Goal: Book appointment/travel/reservation

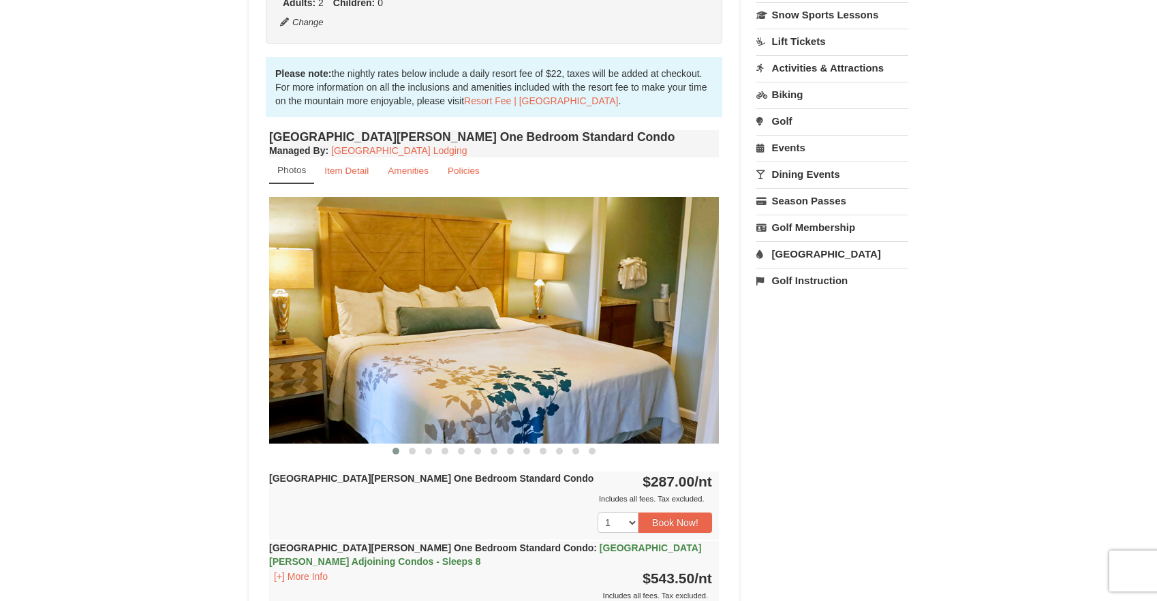
scroll to position [369, 0]
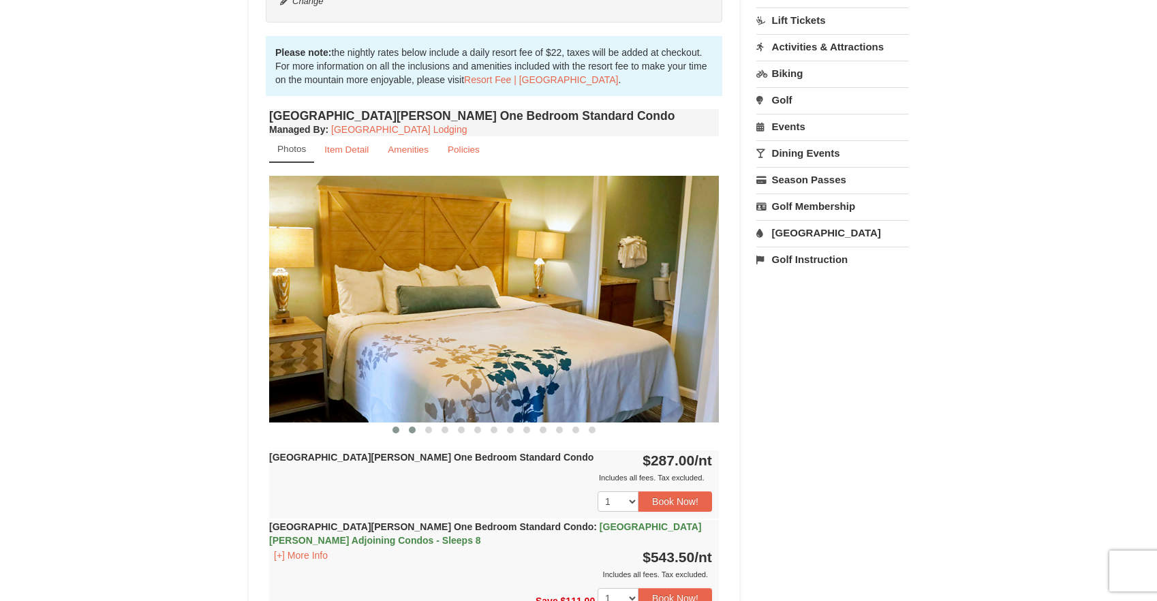
click at [413, 428] on span at bounding box center [412, 429] width 7 height 7
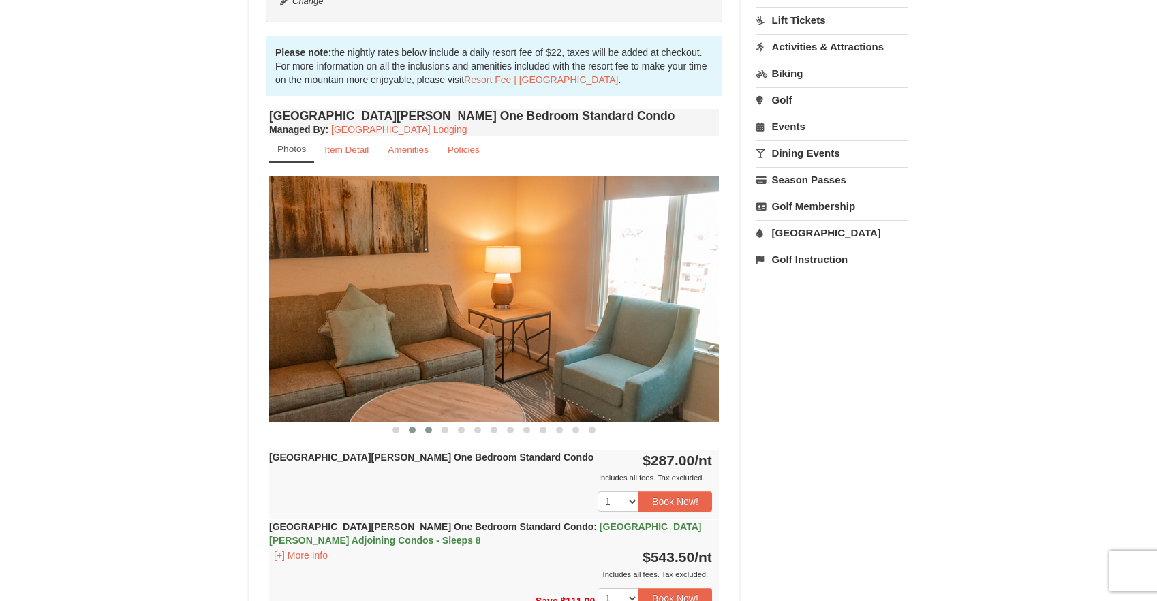
click at [429, 430] on span at bounding box center [428, 429] width 7 height 7
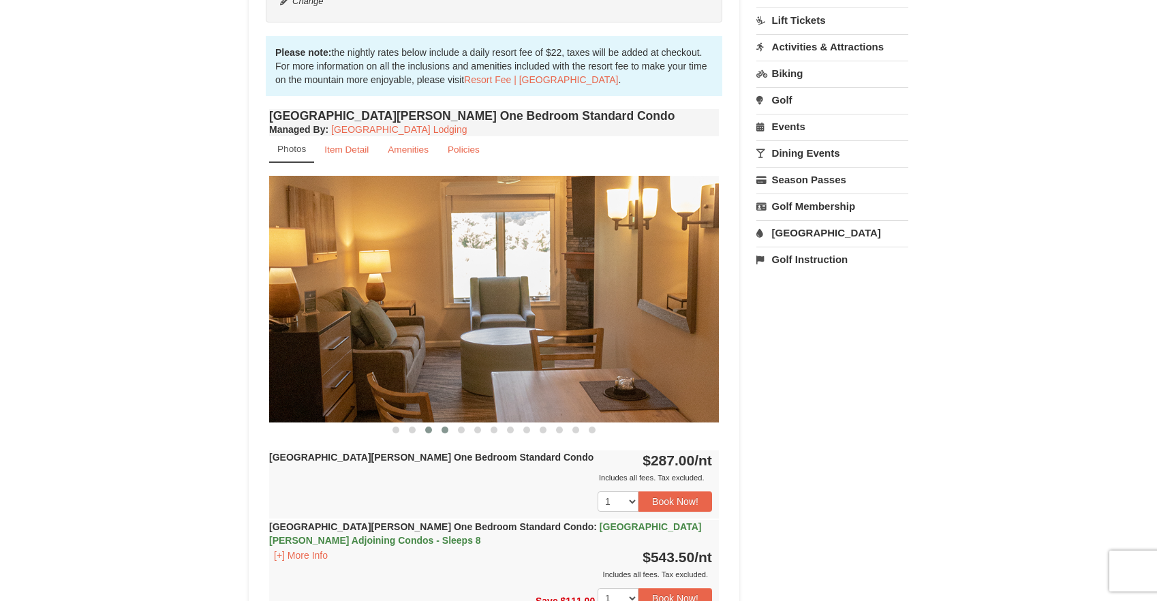
click at [439, 429] on button at bounding box center [445, 430] width 16 height 14
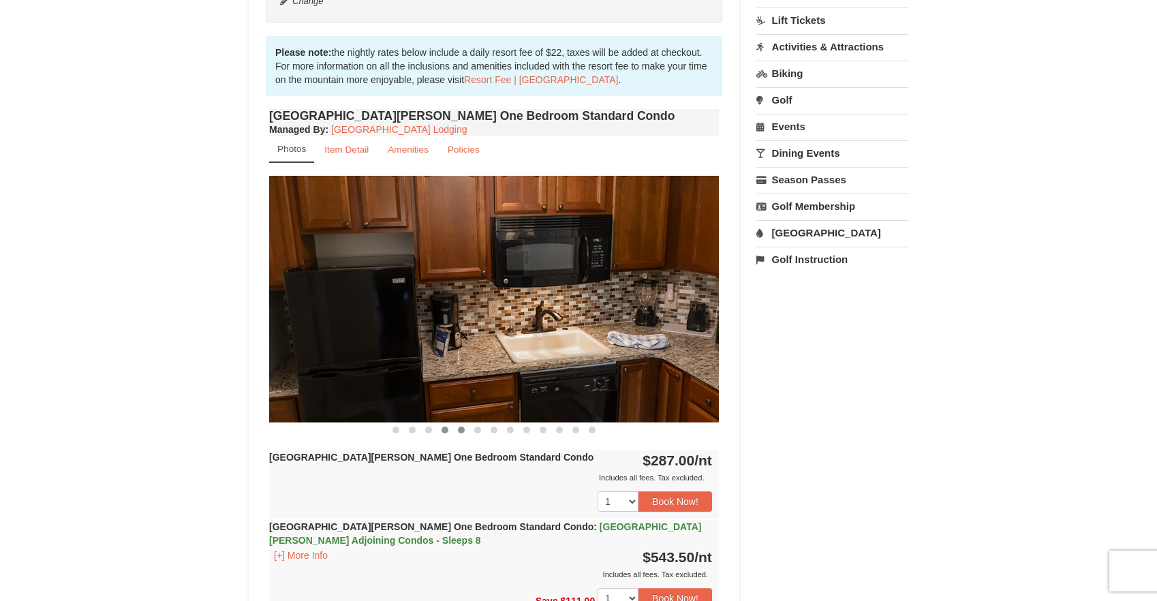
click at [460, 430] on span at bounding box center [461, 429] width 7 height 7
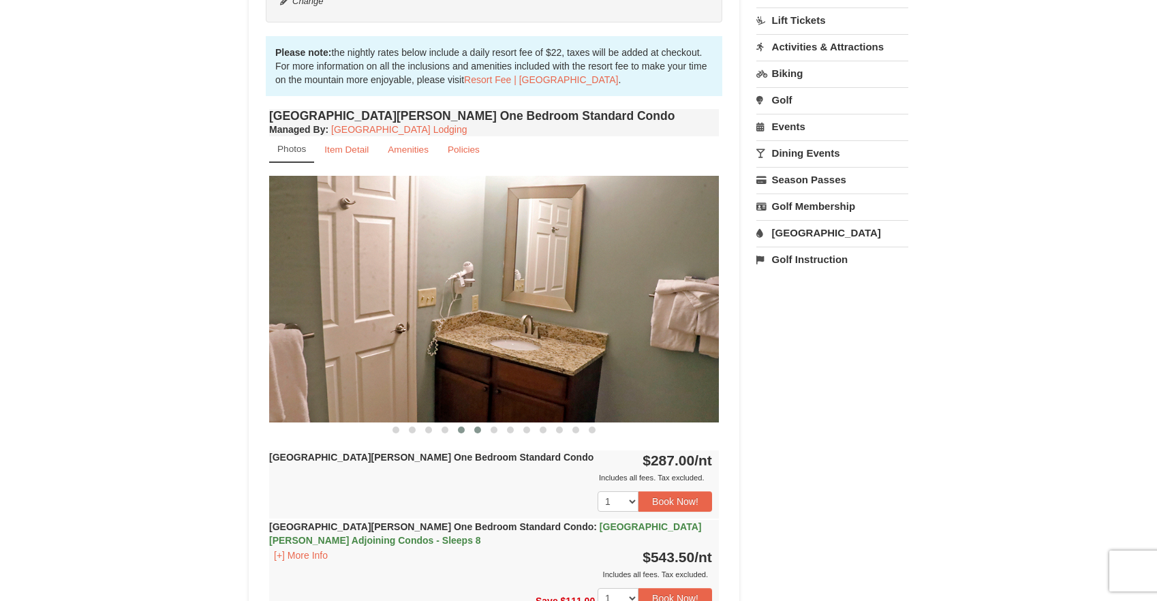
click at [473, 431] on button at bounding box center [477, 430] width 16 height 14
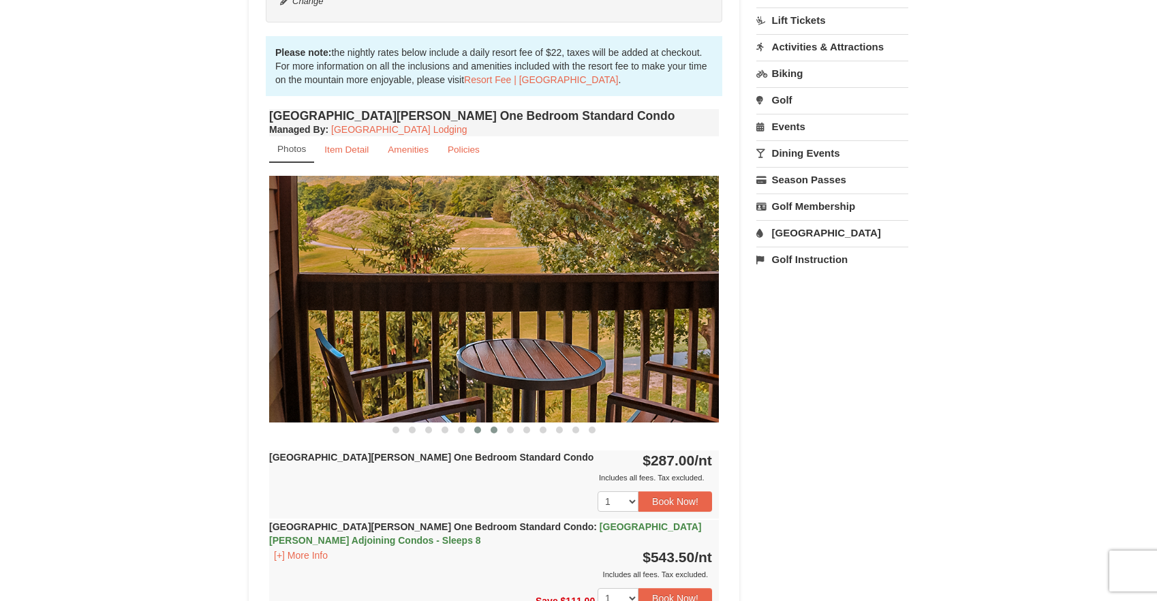
click at [490, 428] on span at bounding box center [493, 429] width 7 height 7
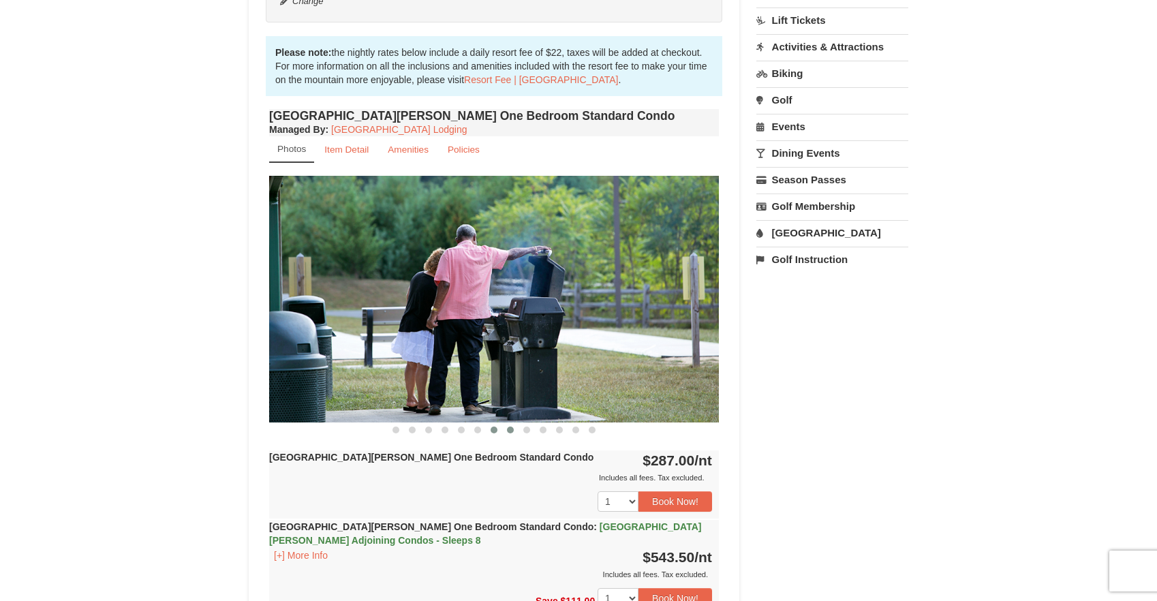
click at [514, 428] on button at bounding box center [510, 430] width 16 height 14
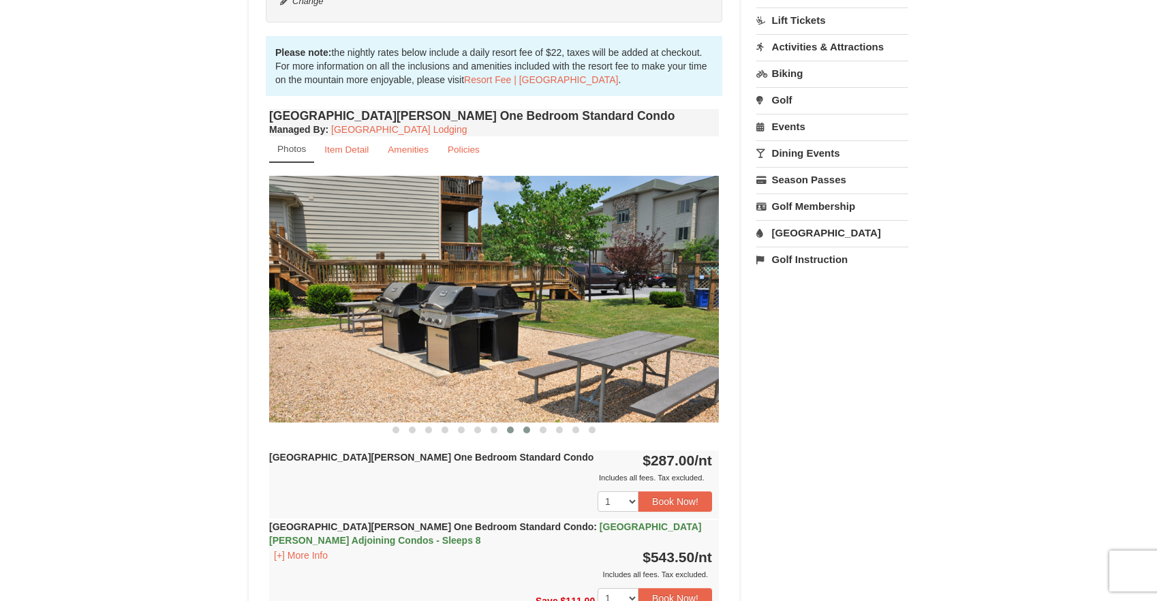
click at [529, 433] on button at bounding box center [526, 430] width 16 height 14
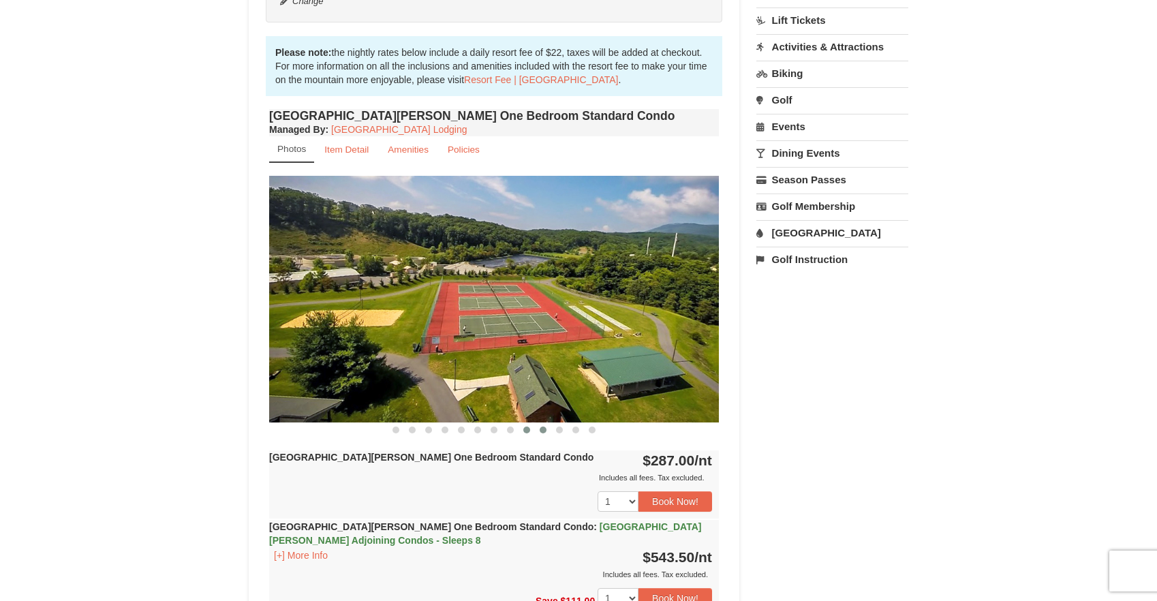
click at [538, 433] on button at bounding box center [543, 430] width 16 height 14
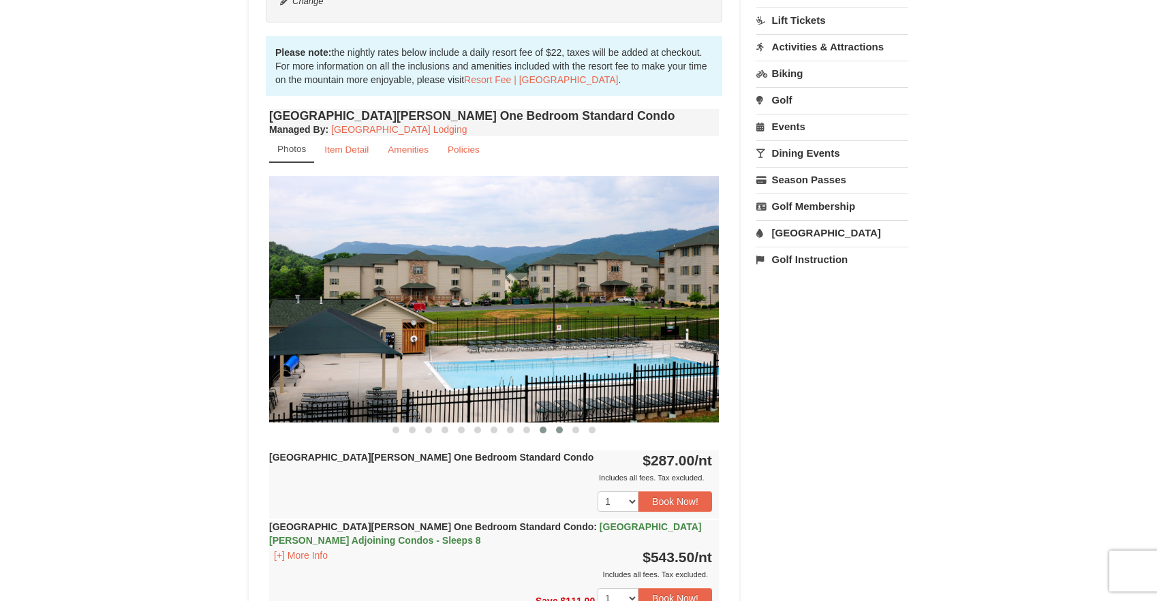
click at [552, 430] on button at bounding box center [559, 430] width 16 height 14
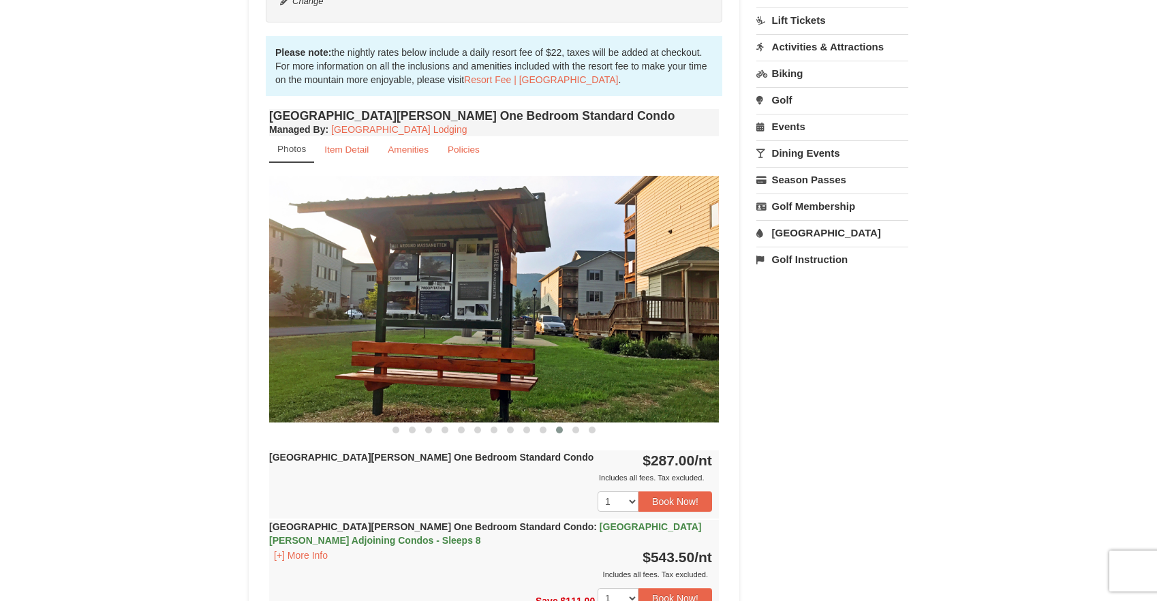
click at [567, 430] on button at bounding box center [559, 430] width 16 height 14
click at [576, 430] on span at bounding box center [575, 429] width 7 height 7
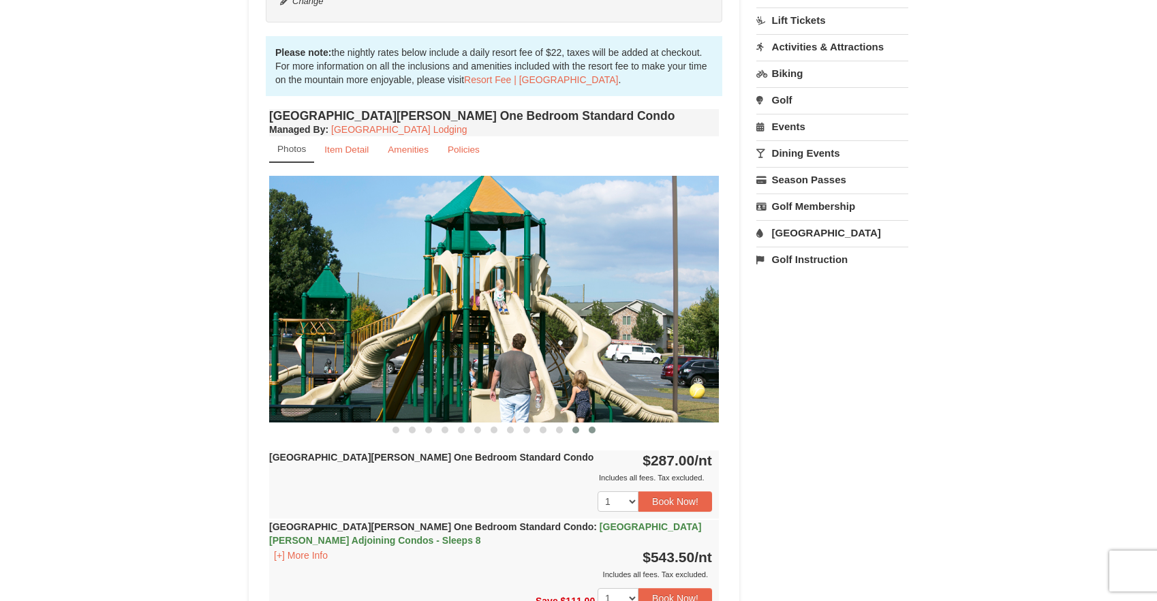
click at [593, 430] on span at bounding box center [592, 429] width 7 height 7
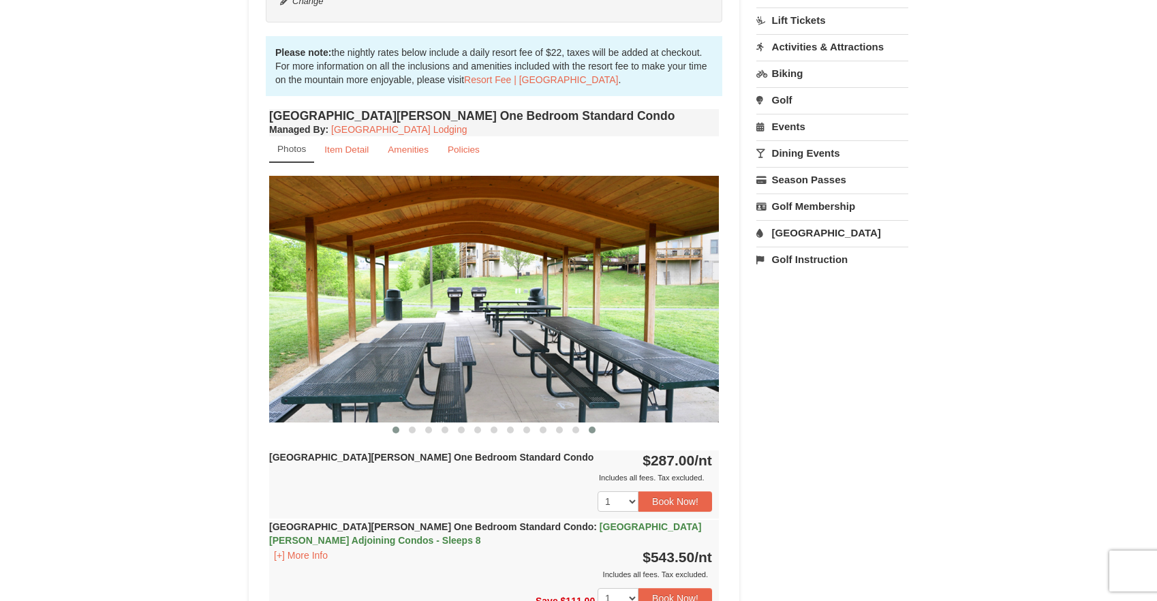
click at [401, 430] on button at bounding box center [396, 430] width 16 height 14
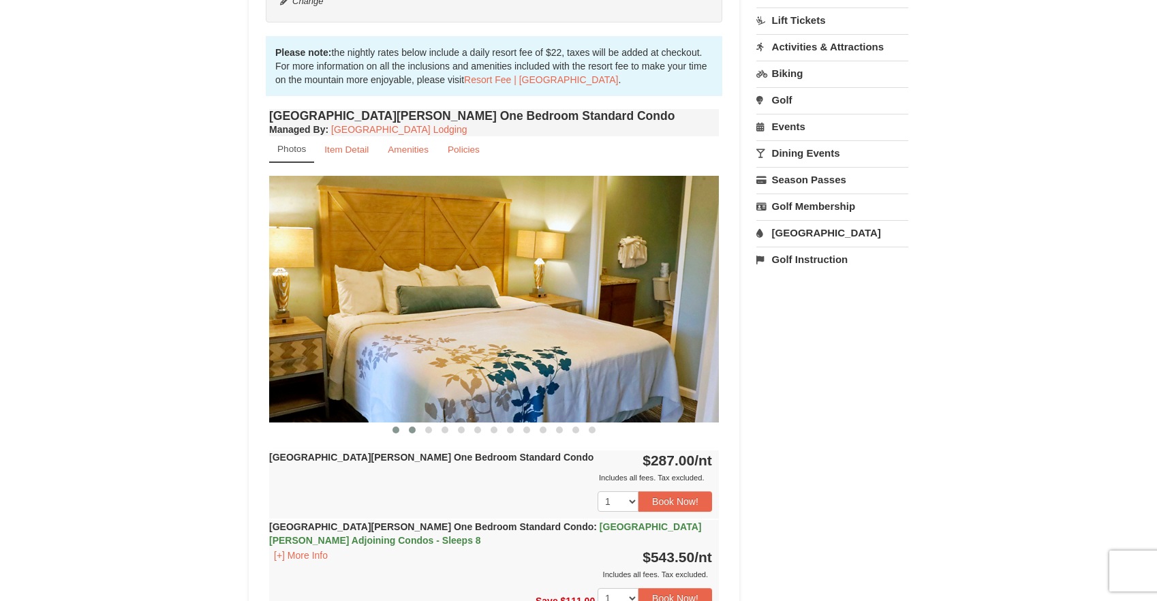
click at [418, 429] on button at bounding box center [412, 430] width 16 height 14
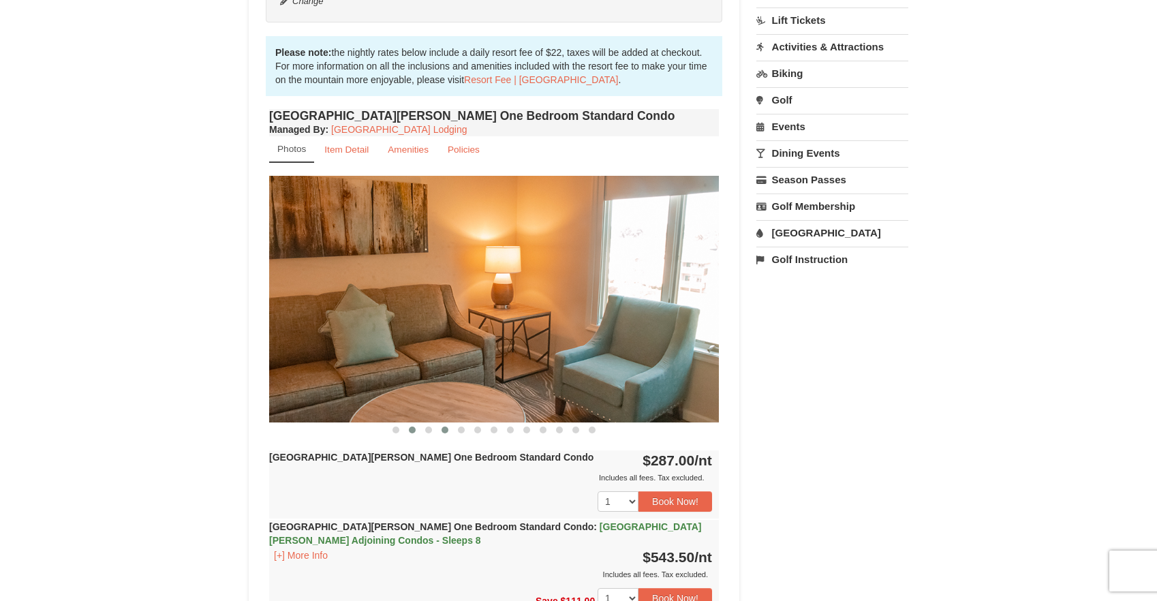
click at [440, 433] on button at bounding box center [445, 430] width 16 height 14
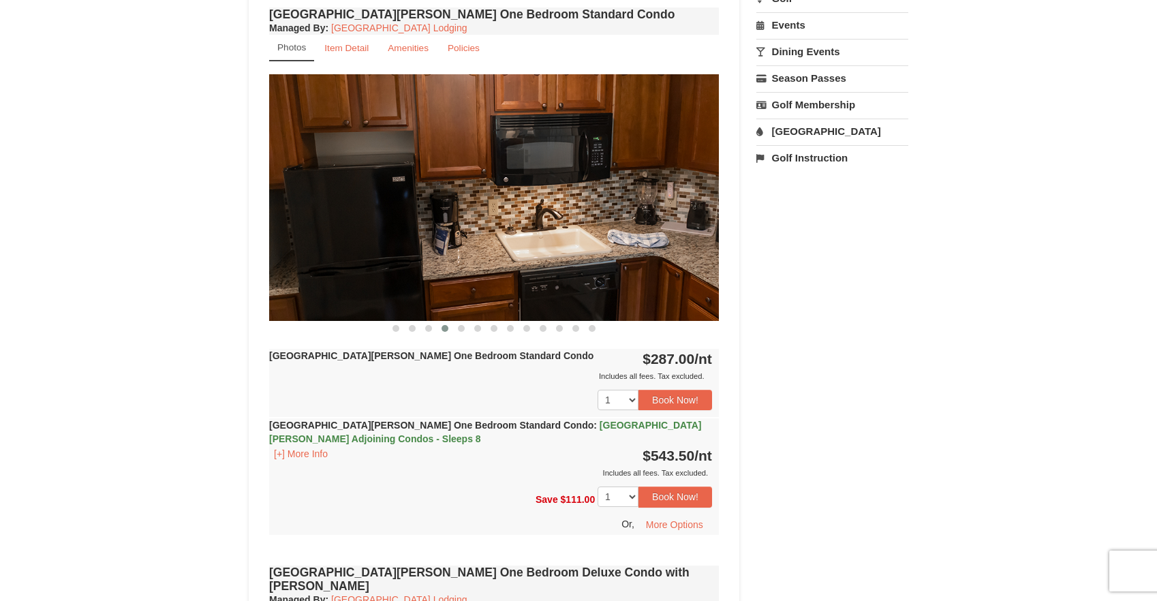
scroll to position [458, 0]
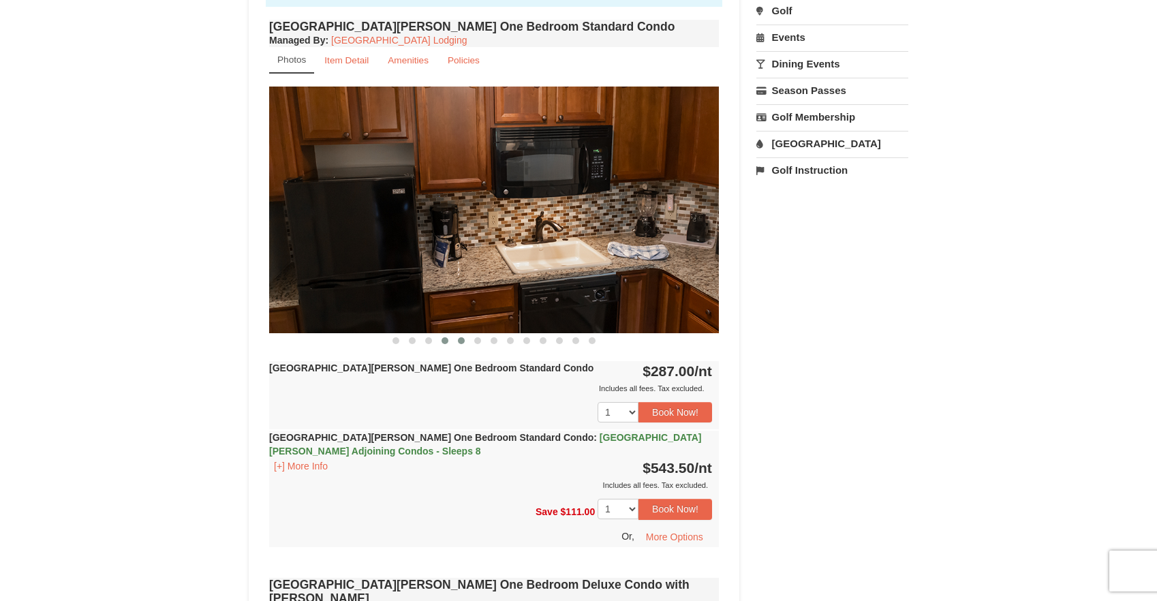
click at [458, 343] on button at bounding box center [461, 341] width 16 height 14
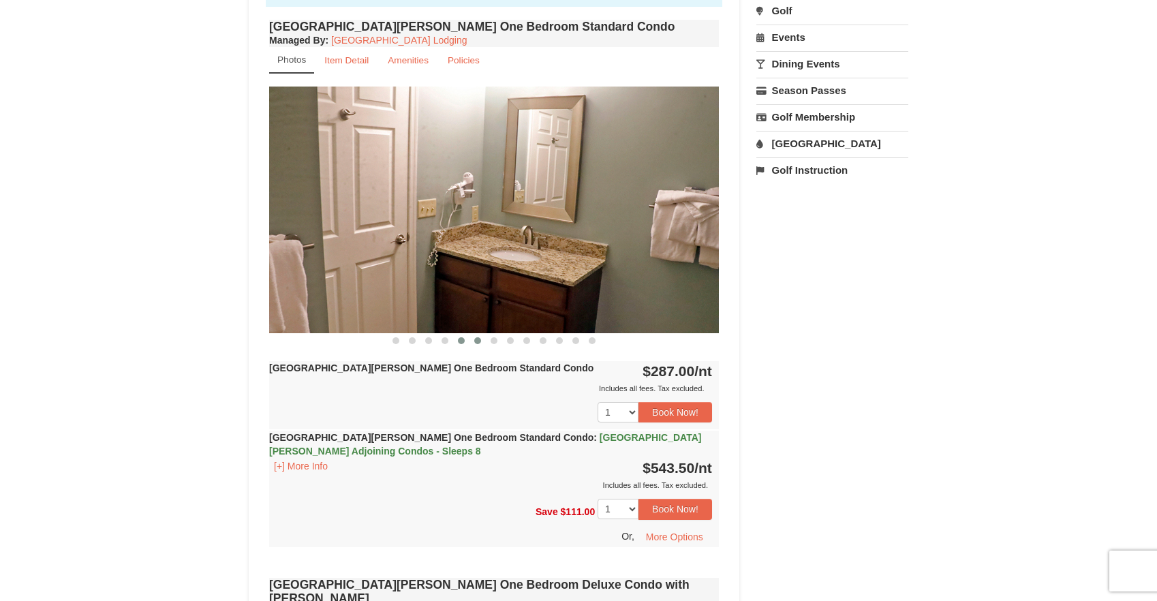
click at [476, 343] on span at bounding box center [477, 340] width 7 height 7
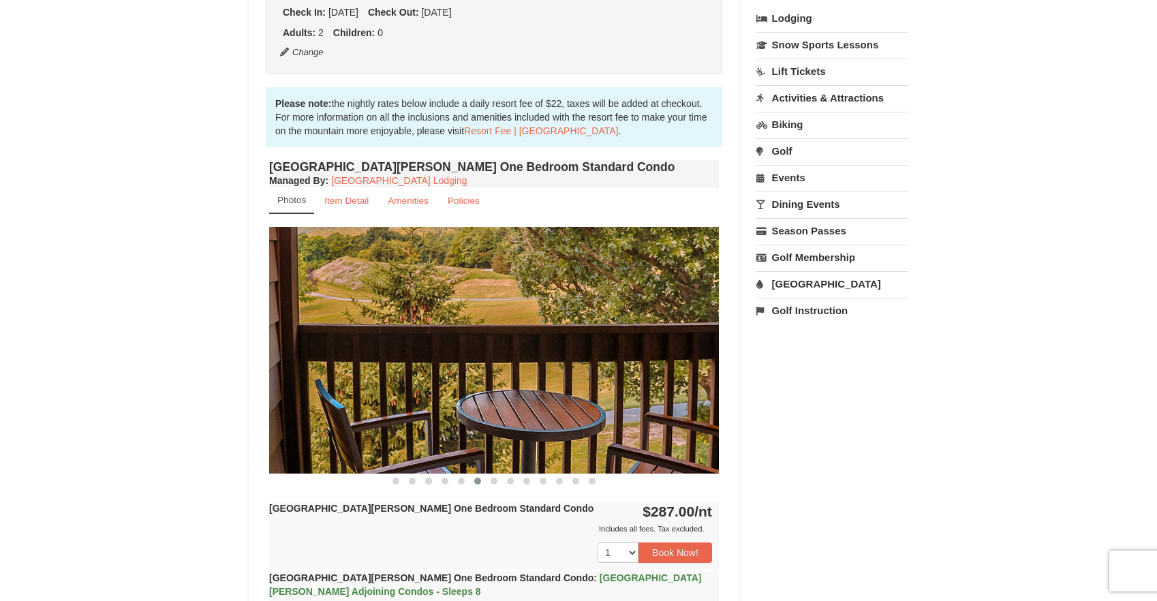
scroll to position [364, 0]
